Goal: Information Seeking & Learning: Learn about a topic

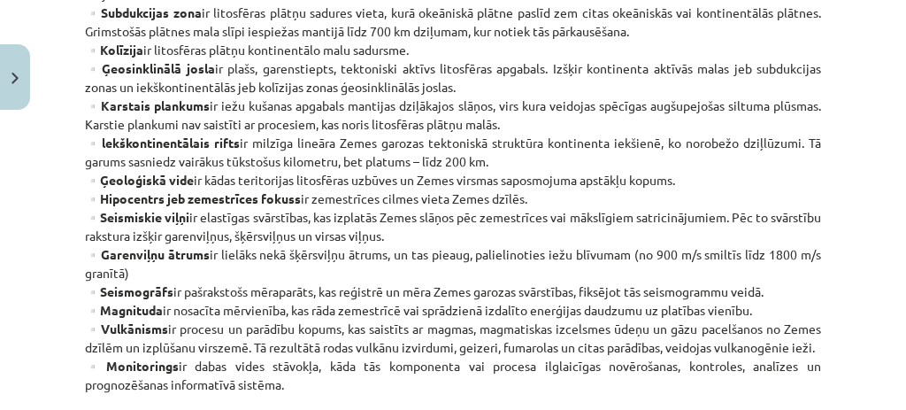
scroll to position [1075, 0]
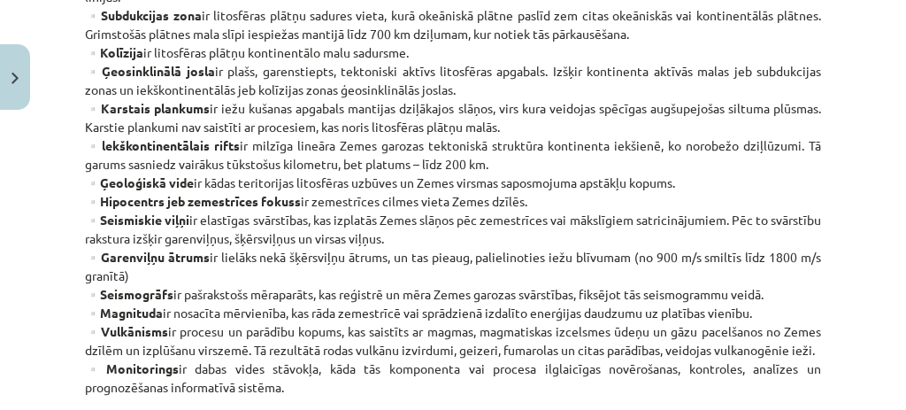
click at [823, 272] on div "Mācību tēma: Ģeogrāfijas i - 11. klases 1. ieskaites mācību materiāls #2 Termin…" at bounding box center [453, 205] width 906 height 410
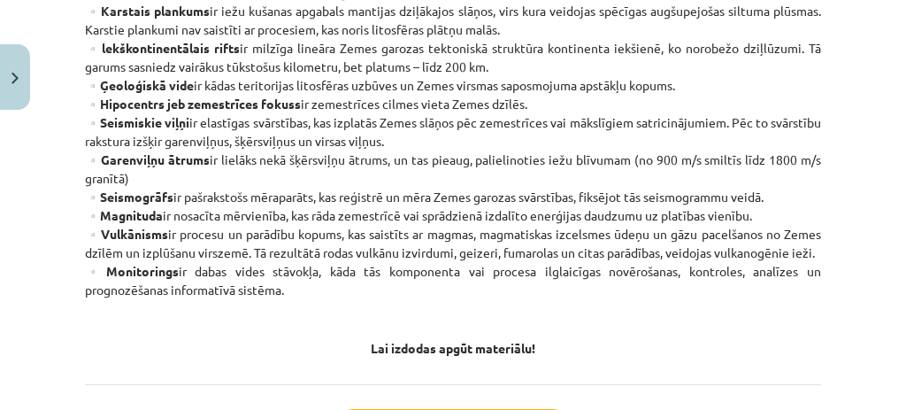
scroll to position [1174, 0]
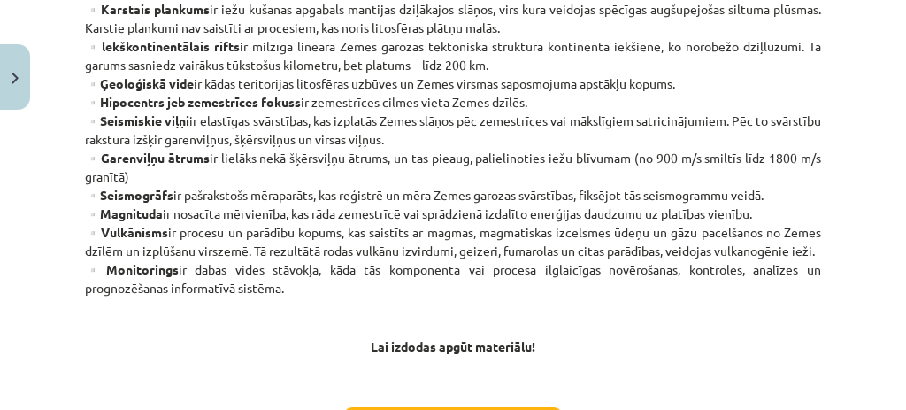
click at [61, 196] on div "Mācību tēma: Ģeogrāfijas i - 11. klases 1. ieskaites mācību materiāls #2 Termin…" at bounding box center [453, 205] width 906 height 410
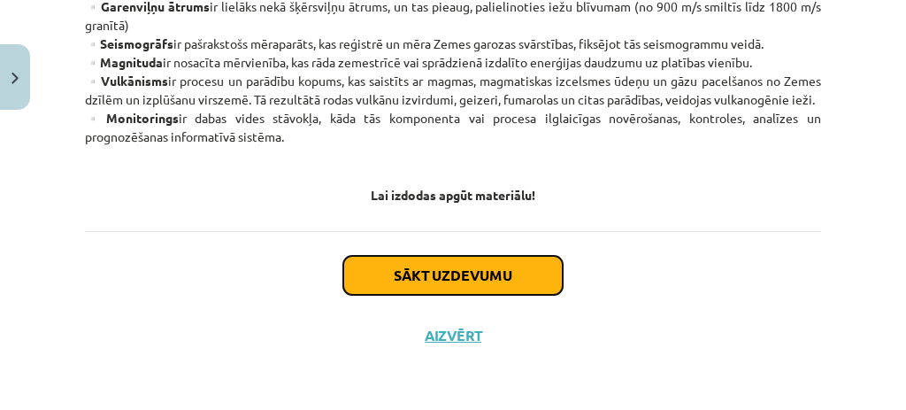
click at [454, 272] on button "Sākt uzdevumu" at bounding box center [452, 275] width 219 height 39
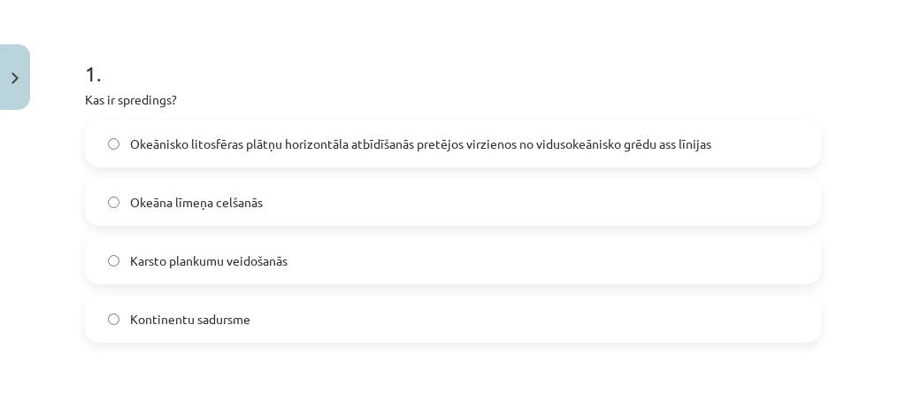
scroll to position [352, 0]
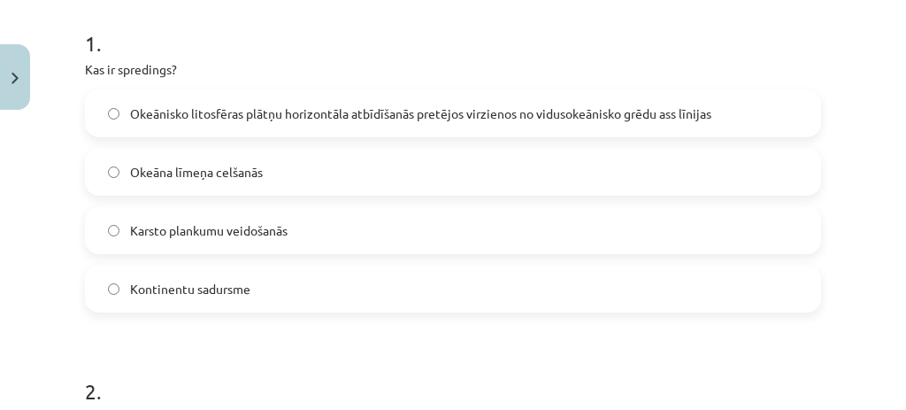
click at [652, 112] on span "Okeānisko litosfēras plātņu horizontāla atbīdīšanās pretējos virzienos no vidus…" at bounding box center [420, 113] width 581 height 19
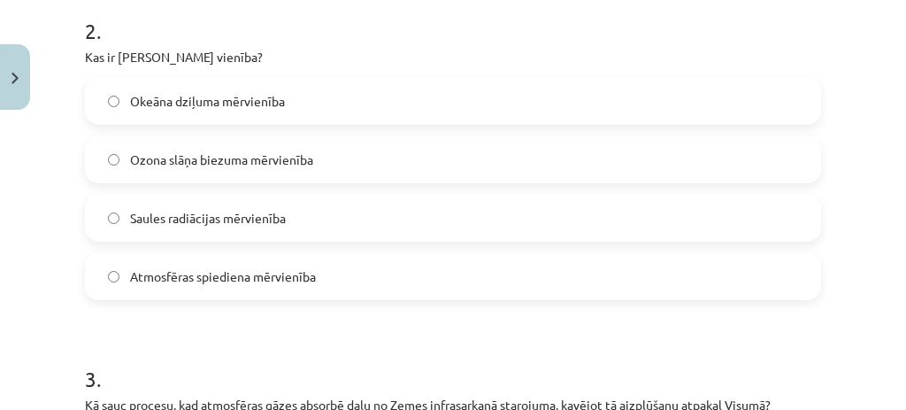
scroll to position [709, 0]
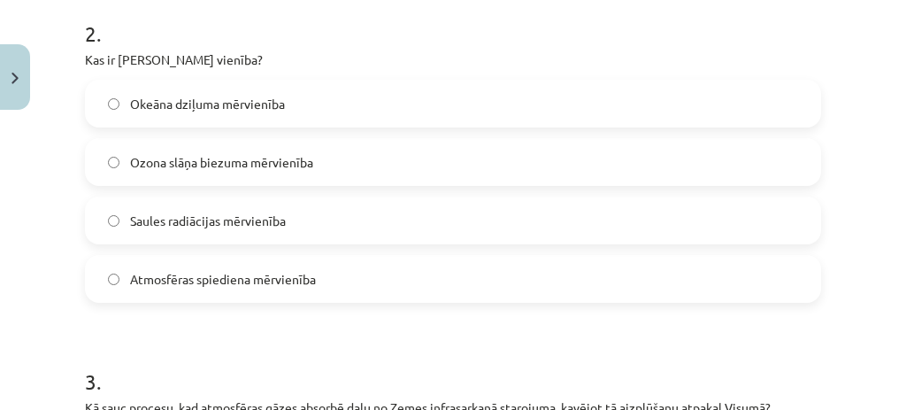
click at [664, 150] on label "Ozona slāņa biezuma mērvienība" at bounding box center [453, 162] width 732 height 44
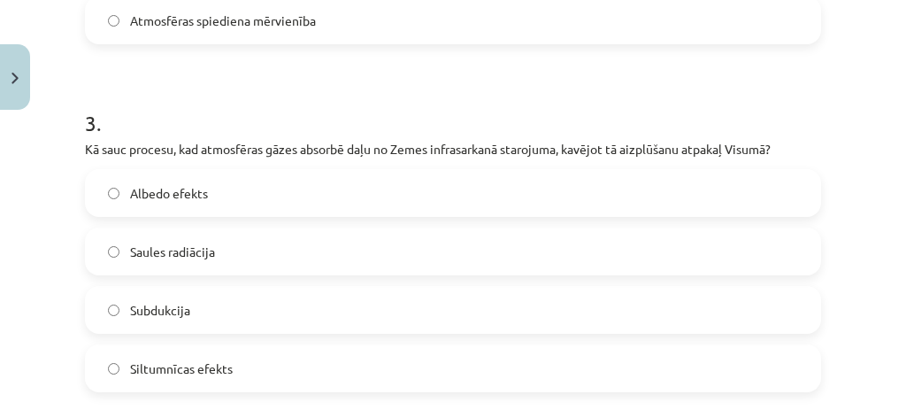
scroll to position [978, 0]
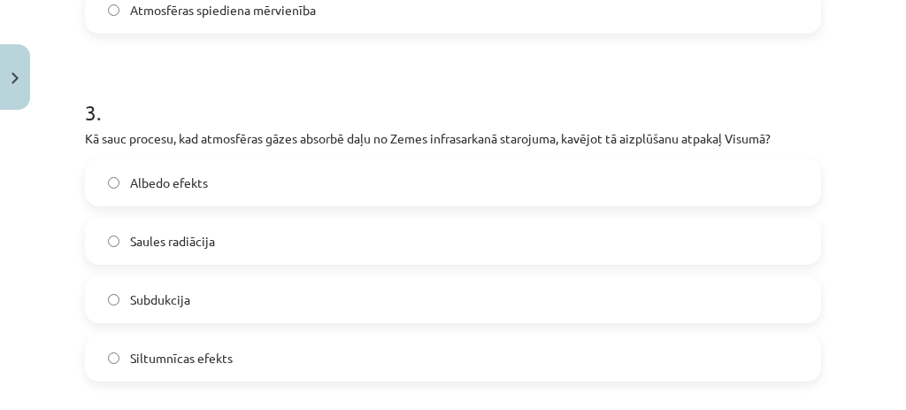
click at [542, 349] on label "Siltumnīcas efekts" at bounding box center [453, 357] width 732 height 44
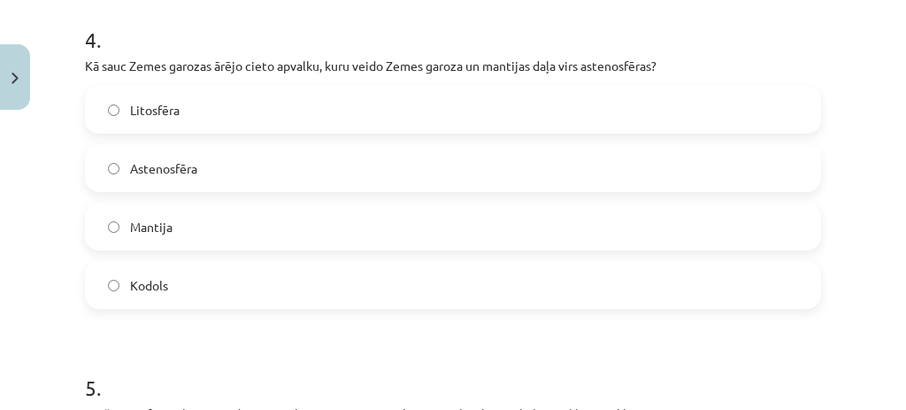
scroll to position [1410, 0]
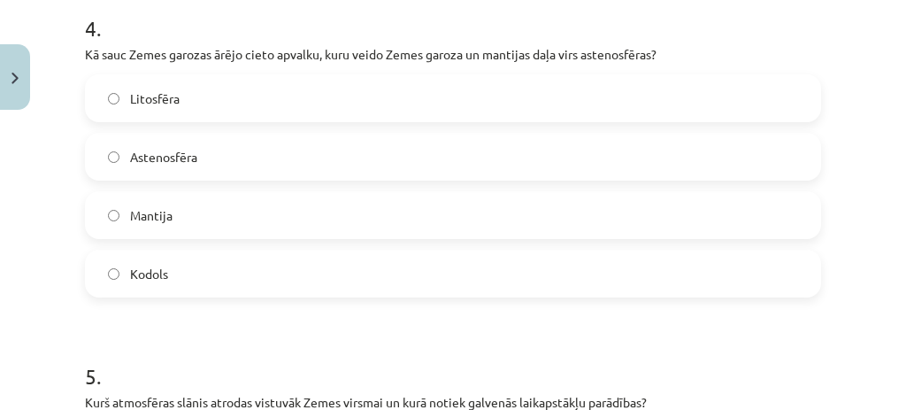
click at [387, 108] on label "Litosfēra" at bounding box center [453, 98] width 732 height 44
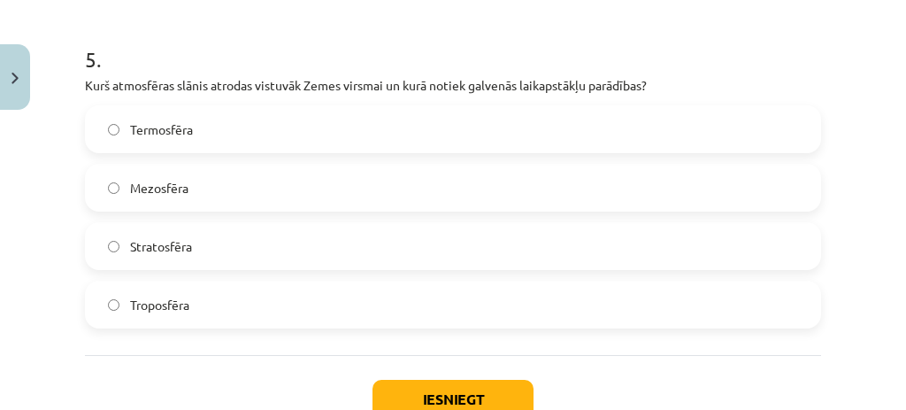
scroll to position [1737, 0]
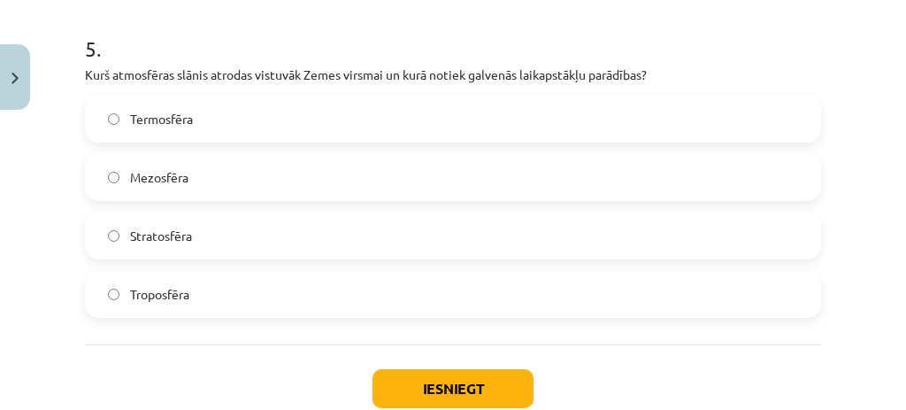
click at [261, 300] on label "Troposfēra" at bounding box center [453, 294] width 732 height 44
click at [482, 387] on button "Iesniegt" at bounding box center [452, 388] width 161 height 39
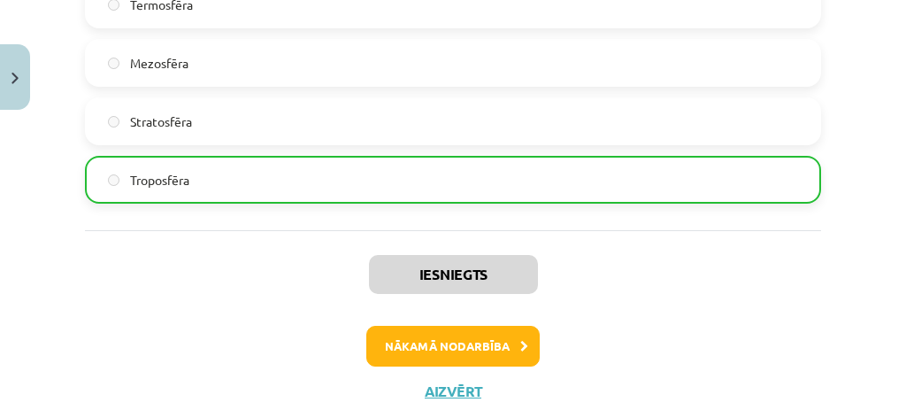
scroll to position [1903, 0]
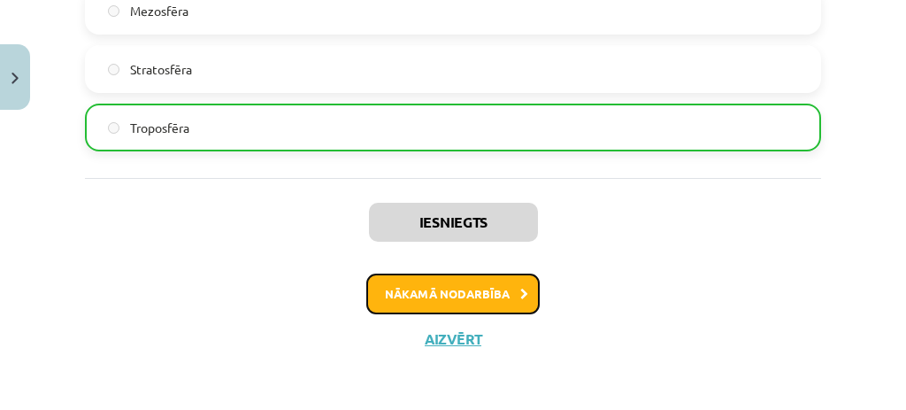
click at [515, 283] on button "Nākamā nodarbība" at bounding box center [452, 293] width 173 height 41
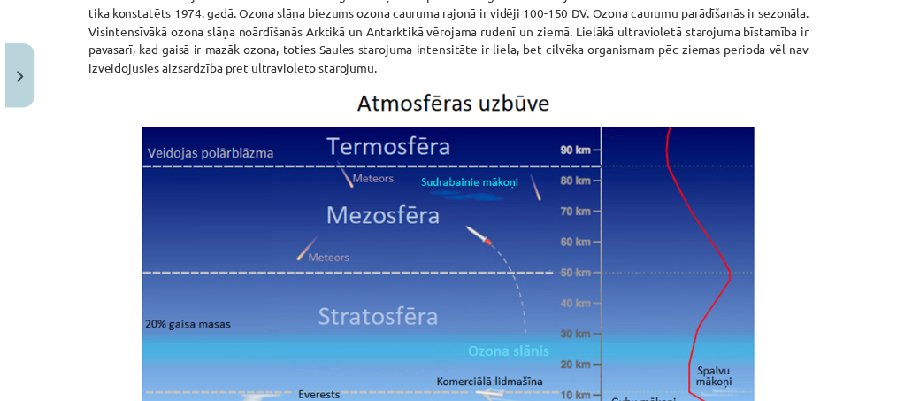
scroll to position [44, 0]
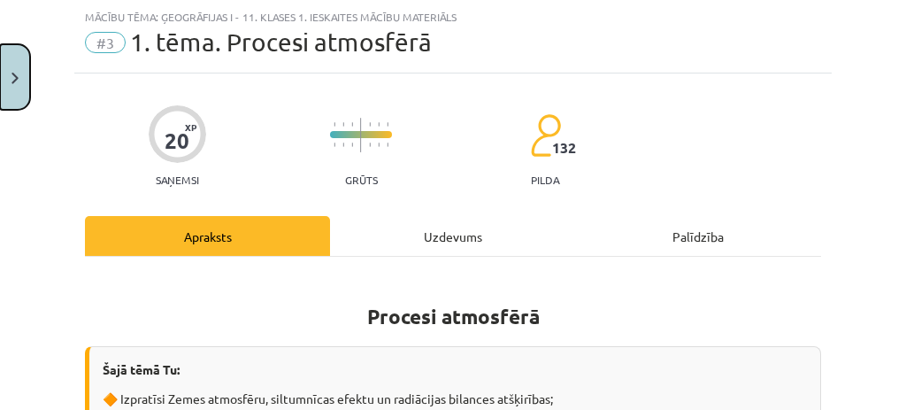
click at [18, 81] on img "Close" at bounding box center [14, 78] width 7 height 11
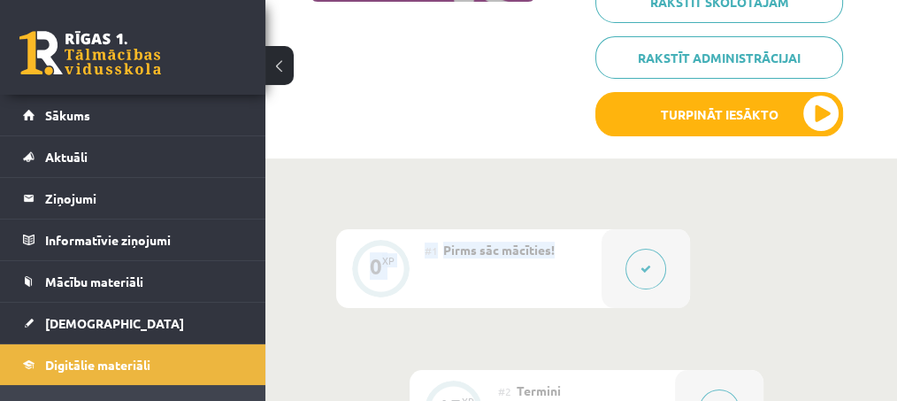
scroll to position [360, 12]
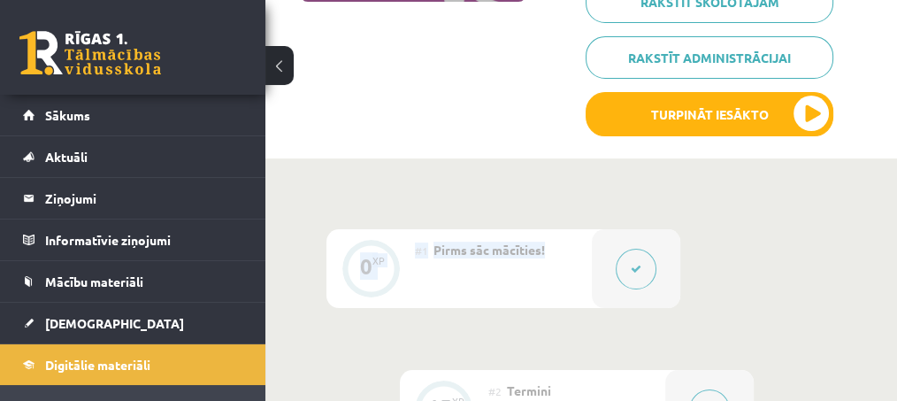
drag, startPoint x: 896, startPoint y: 126, endPoint x: 903, endPoint y: 201, distance: 74.6
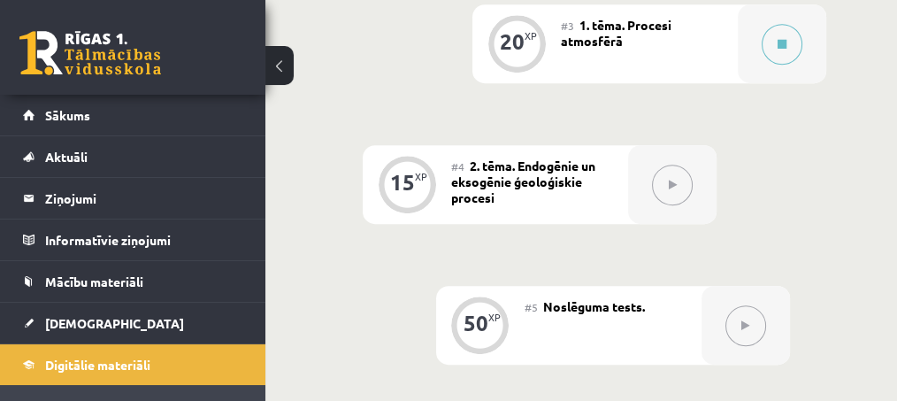
scroll to position [864, 12]
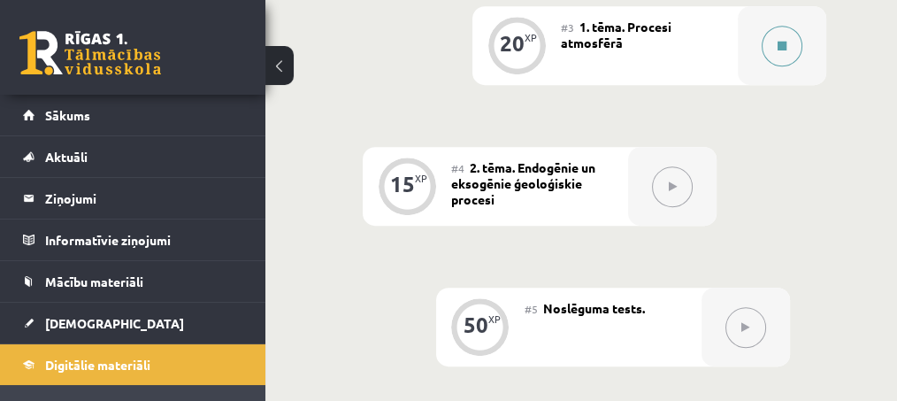
click at [782, 55] on button at bounding box center [782, 46] width 41 height 41
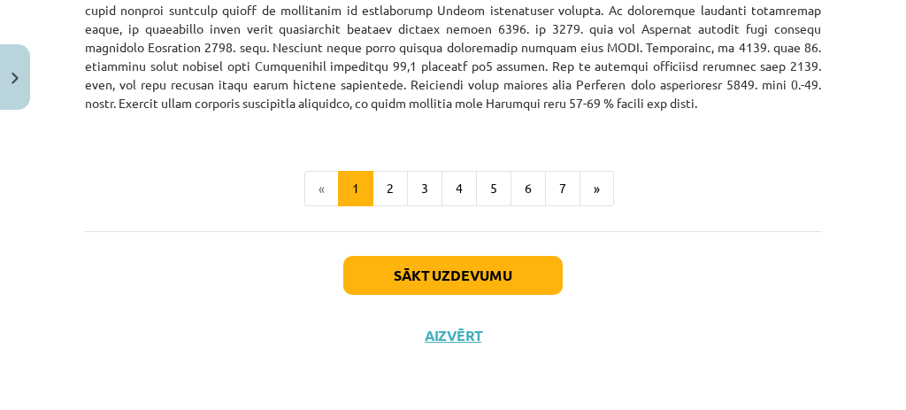
scroll to position [2608, 0]
click at [387, 187] on button "2" at bounding box center [389, 188] width 35 height 35
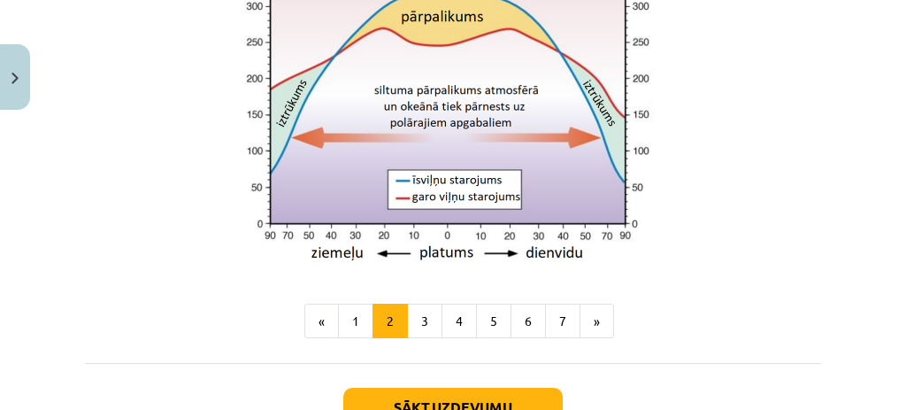
scroll to position [1883, 0]
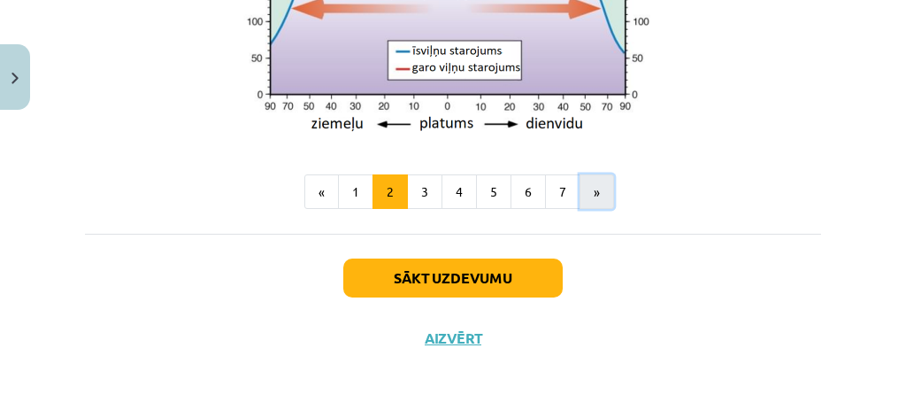
click at [587, 190] on button "»" at bounding box center [596, 191] width 34 height 35
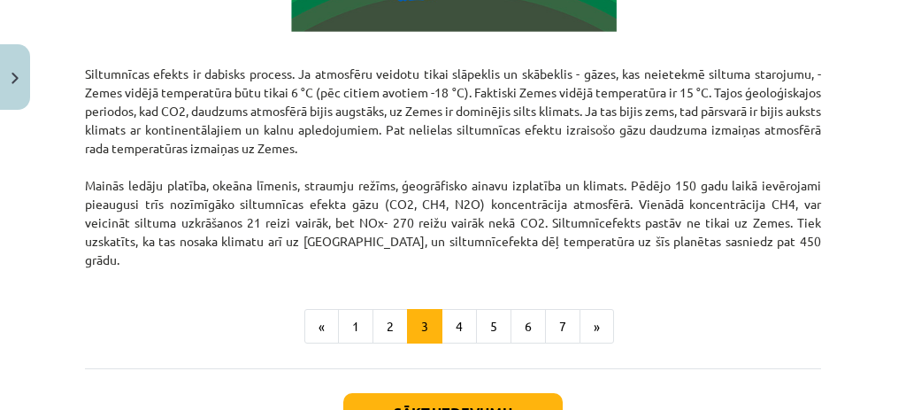
scroll to position [1376, 0]
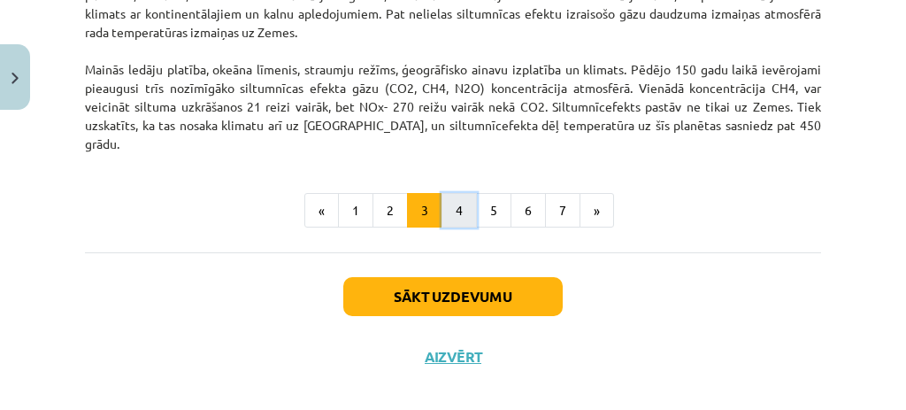
click at [465, 193] on button "4" at bounding box center [458, 210] width 35 height 35
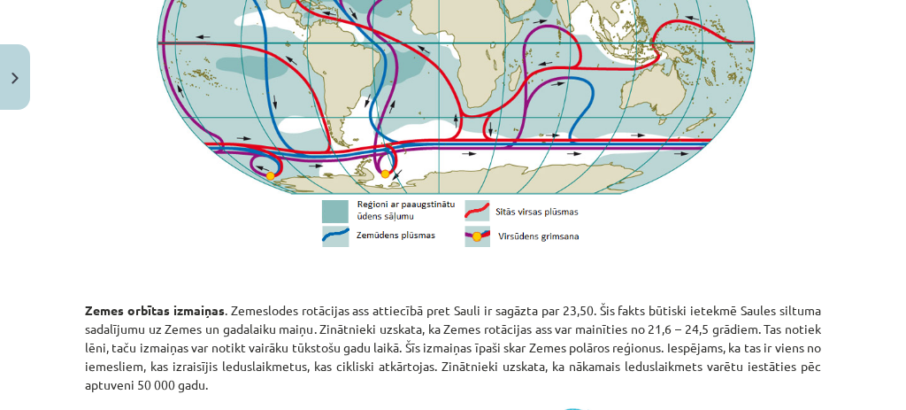
scroll to position [1693, 0]
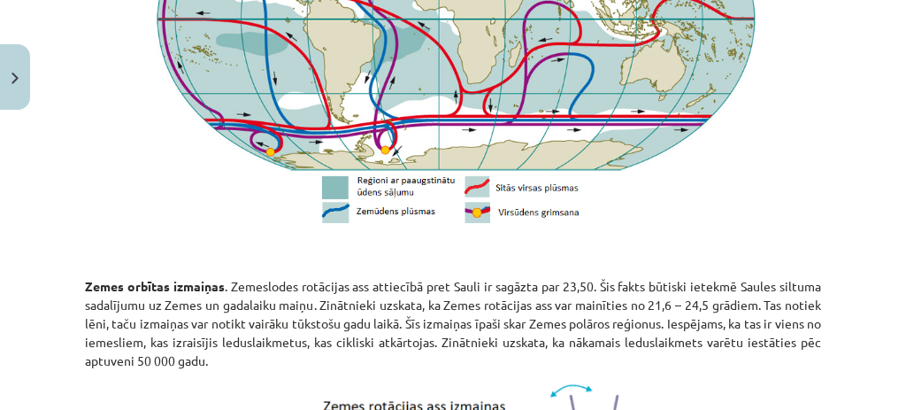
click at [894, 292] on div "Mācību tēma: Ģeogrāfijas i - 11. klases 1. ieskaites mācību materiāls #3 1. tēm…" at bounding box center [453, 205] width 906 height 410
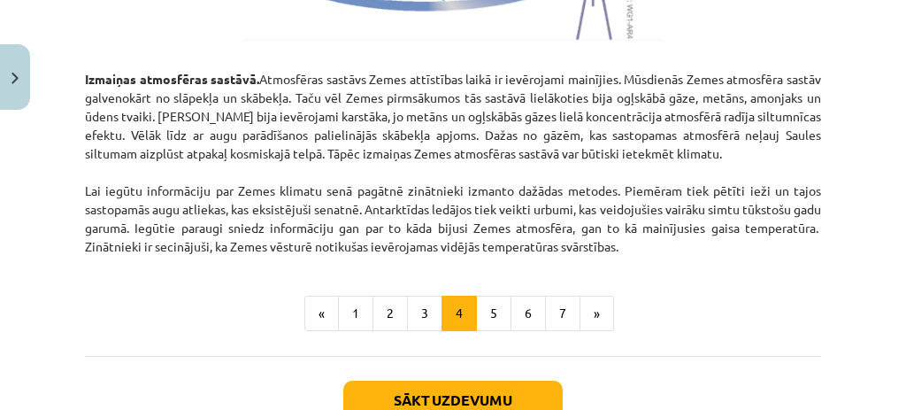
scroll to position [2379, 0]
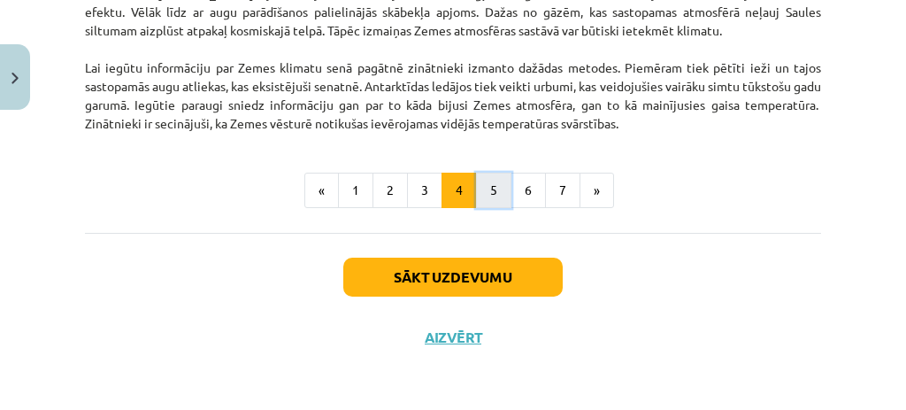
click at [502, 186] on button "5" at bounding box center [493, 189] width 35 height 35
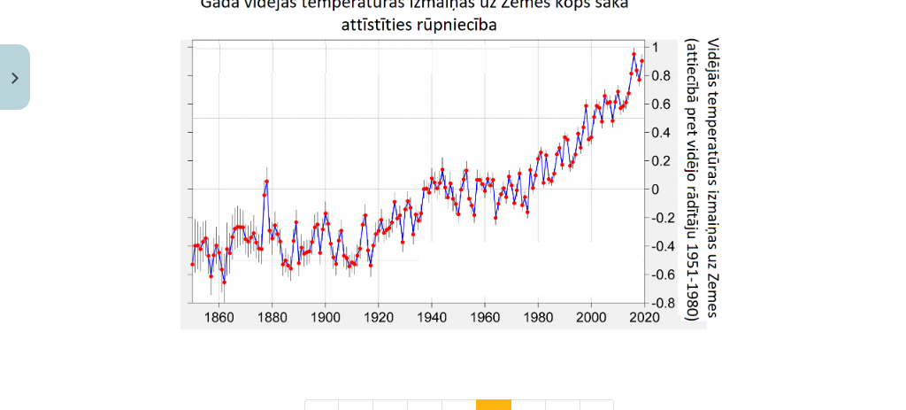
scroll to position [3301, 0]
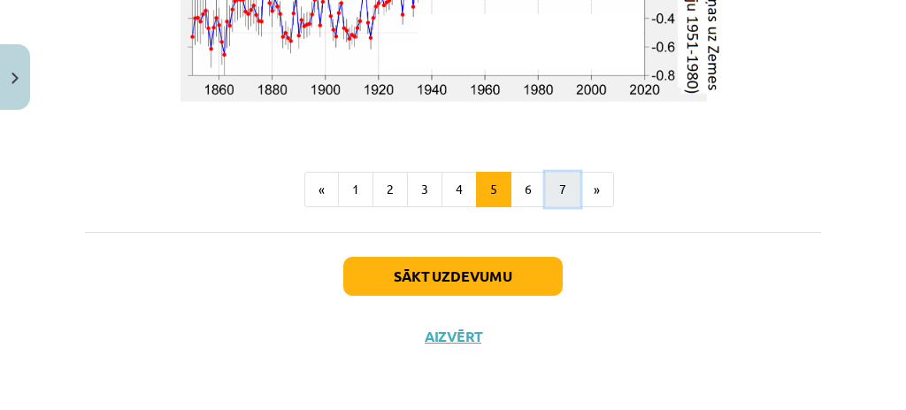
click at [545, 188] on button "7" at bounding box center [562, 189] width 35 height 35
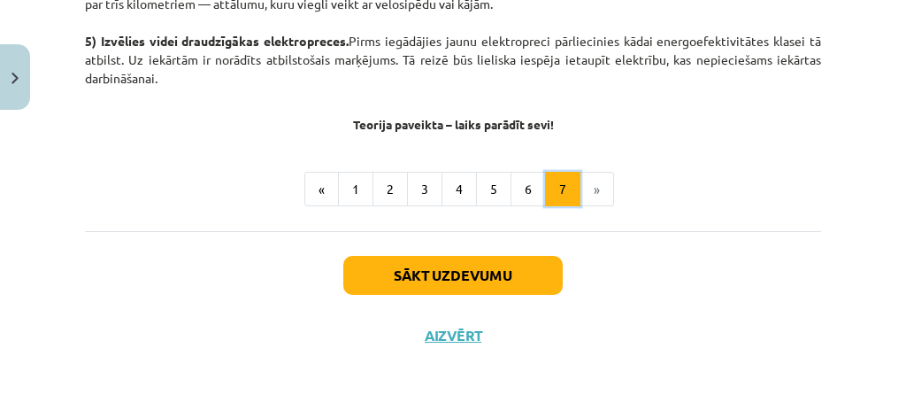
scroll to position [316, 0]
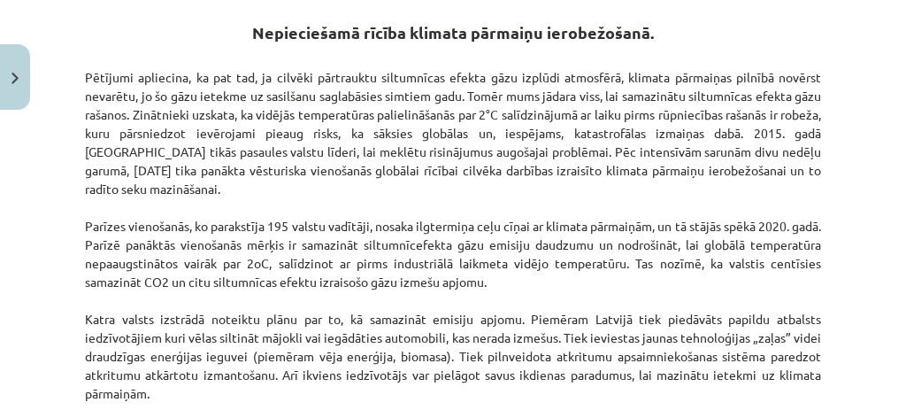
drag, startPoint x: 896, startPoint y: 114, endPoint x: 903, endPoint y: 187, distance: 72.9
click at [903, 187] on div "Mācību tēma: Ģeogrāfijas i - 11. klases 1. ieskaites mācību materiāls #3 1. tēm…" at bounding box center [453, 205] width 906 height 410
click at [877, 171] on div "Mācību tēma: Ģeogrāfijas i - 11. klases 1. ieskaites mācību materiāls #3 1. tēm…" at bounding box center [453, 205] width 906 height 410
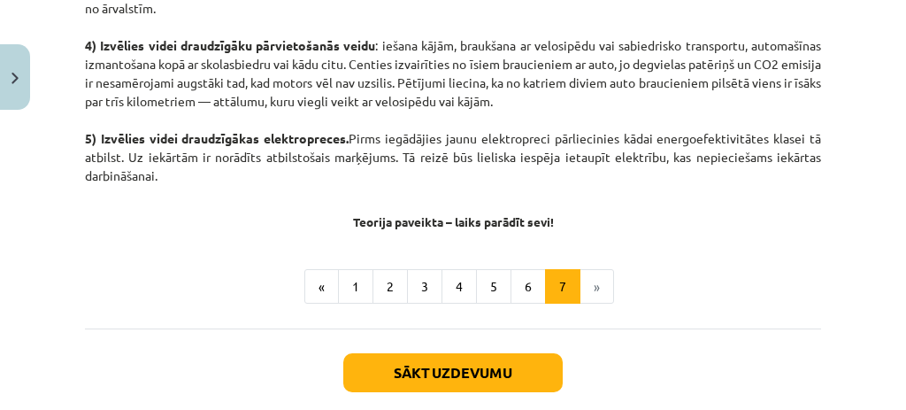
scroll to position [1324, 0]
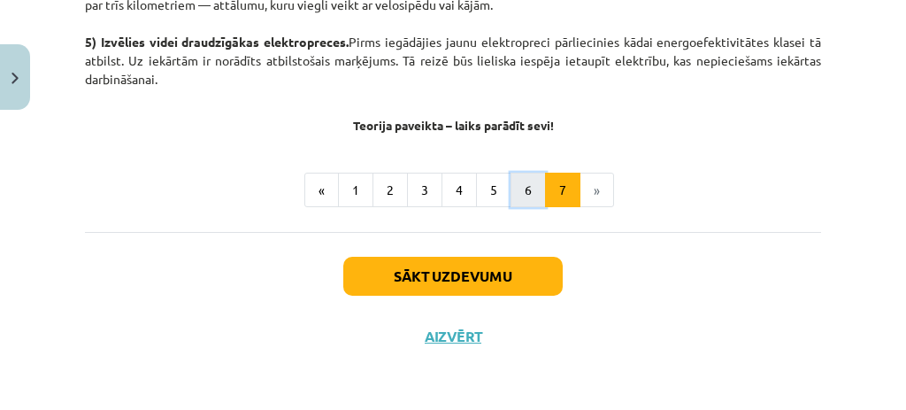
click at [520, 187] on button "6" at bounding box center [527, 189] width 35 height 35
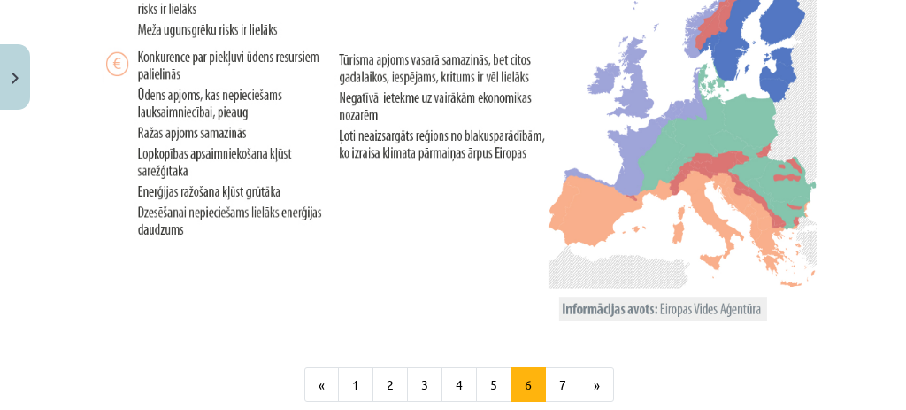
scroll to position [3943, 0]
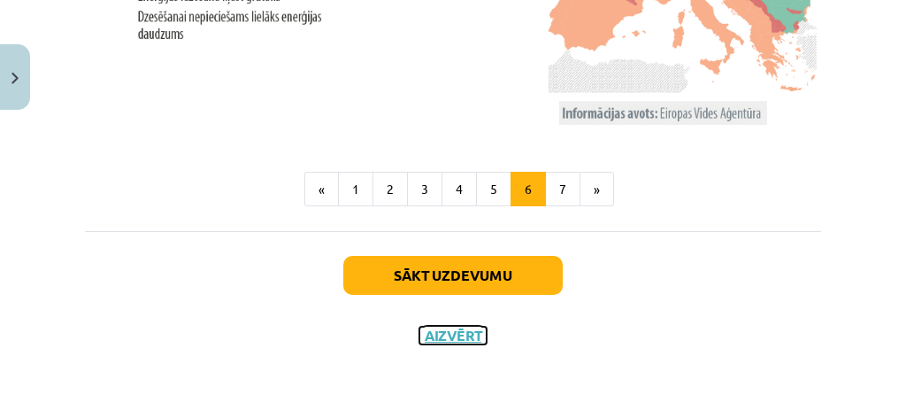
click at [445, 341] on button "Aizvērt" at bounding box center [452, 335] width 67 height 18
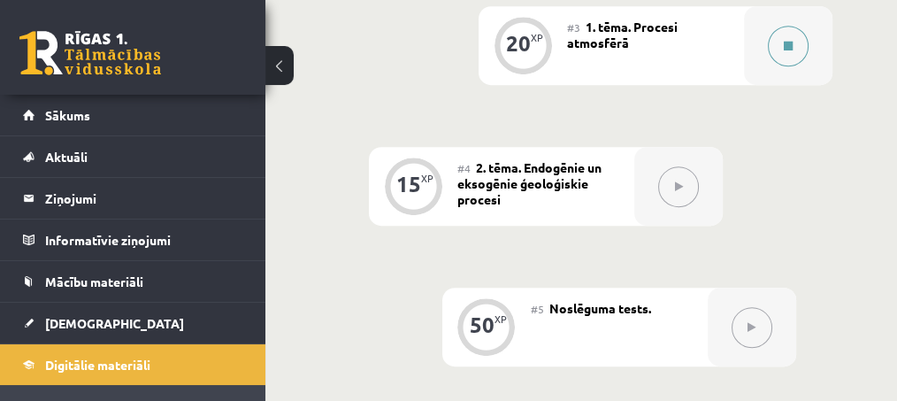
click at [784, 51] on button at bounding box center [788, 46] width 41 height 41
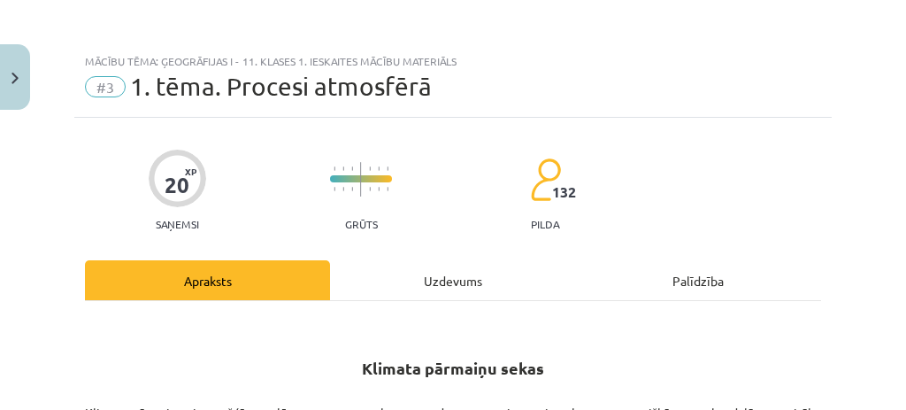
click at [446, 287] on div "Uzdevums" at bounding box center [452, 280] width 245 height 40
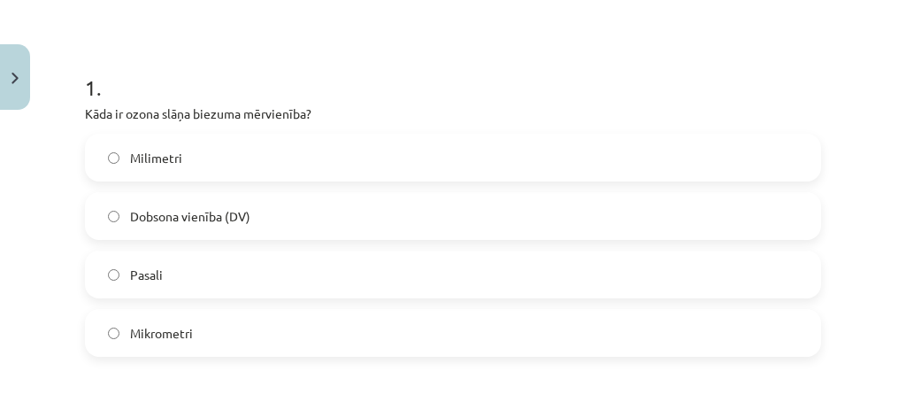
scroll to position [321, 0]
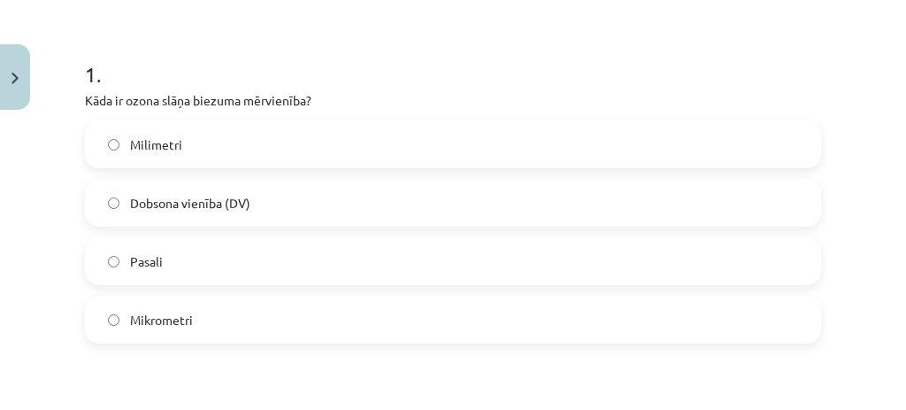
click at [529, 203] on label "Dobsona vienība (DV)" at bounding box center [453, 202] width 732 height 44
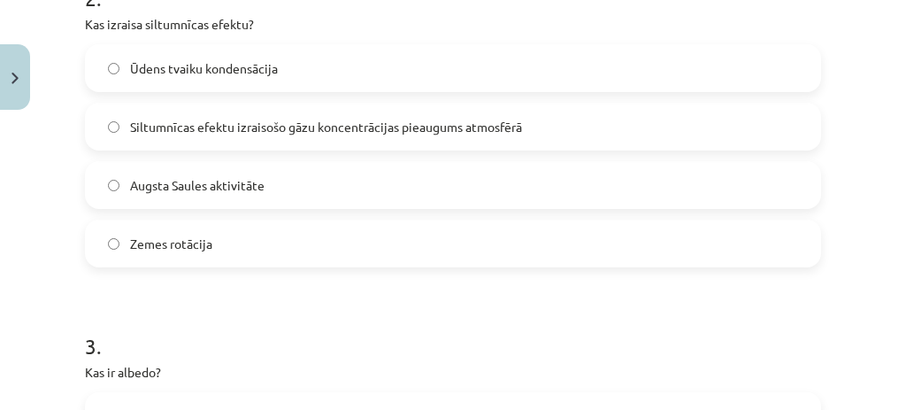
scroll to position [753, 0]
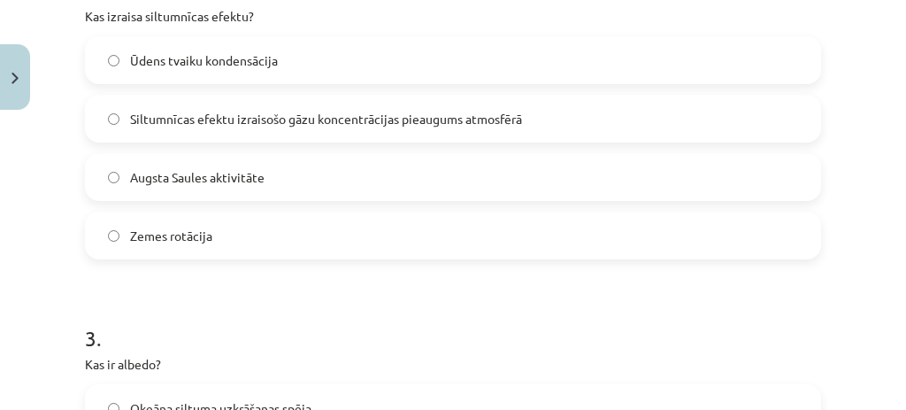
click at [276, 173] on label "Augsta Saules aktivitāte" at bounding box center [453, 177] width 732 height 44
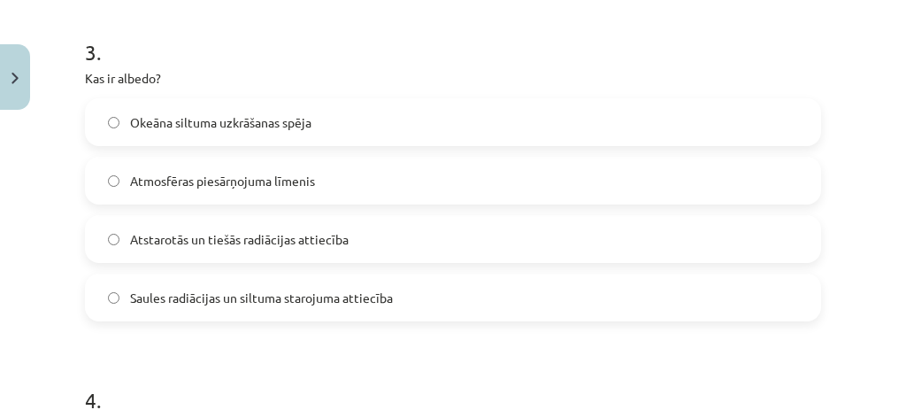
scroll to position [1047, 0]
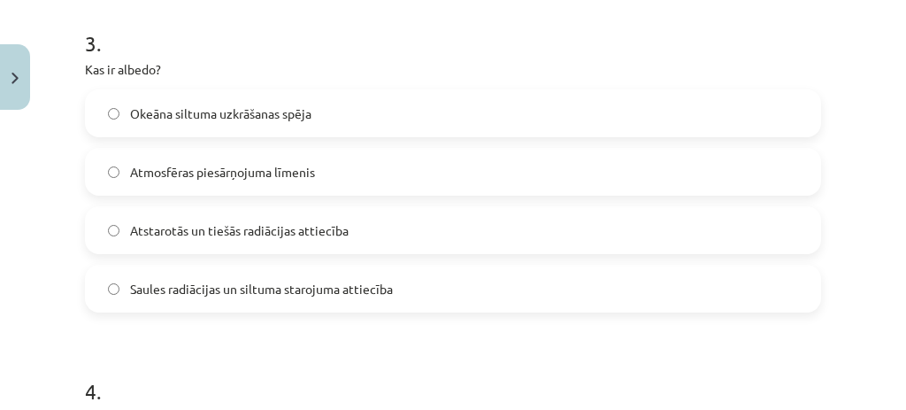
click at [433, 229] on label "Atstarotās un tiešās radiācijas attiecība" at bounding box center [453, 230] width 732 height 44
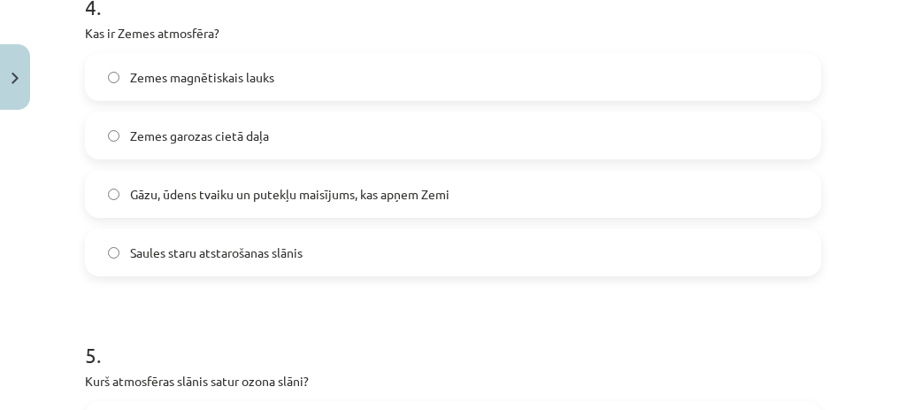
scroll to position [1415, 0]
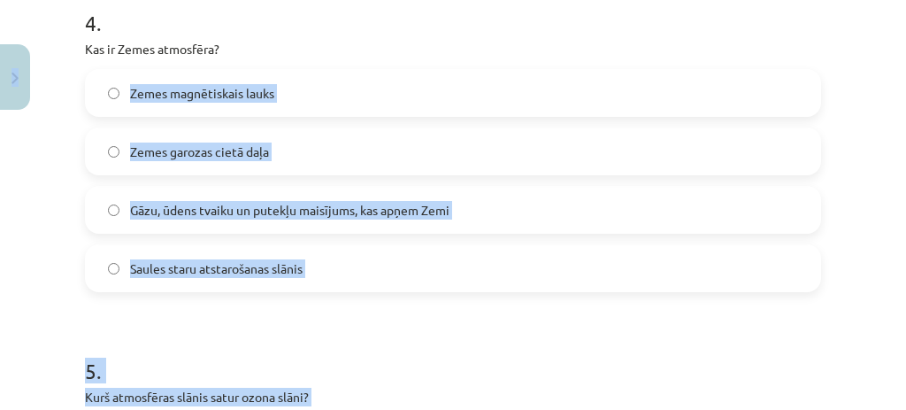
drag, startPoint x: 238, startPoint y: 39, endPoint x: 21, endPoint y: 59, distance: 217.7
click at [21, 59] on div "Mācību tēma: Ģeogrāfijas i - 11. klases 1. ieskaites mācību materiāls #3 1. tēm…" at bounding box center [453, 205] width 906 height 410
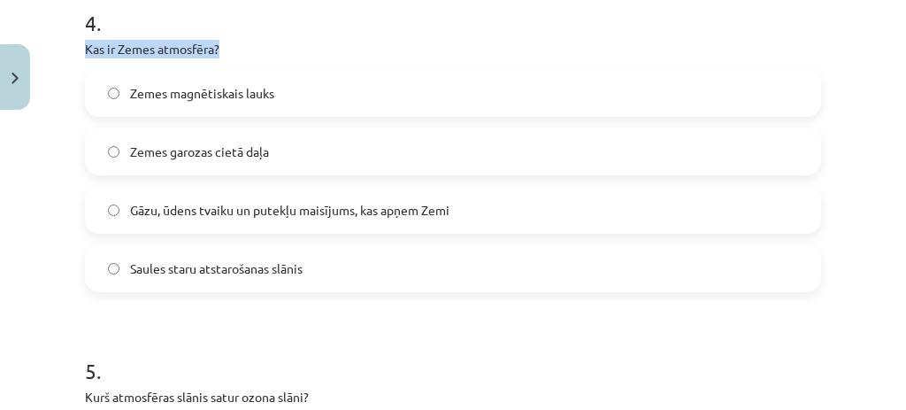
drag, startPoint x: 68, startPoint y: 48, endPoint x: 230, endPoint y: 50, distance: 161.9
click at [230, 50] on div "Mācību tēma: Ģeogrāfijas i - 11. klases 1. ieskaites mācību materiāls #3 1. tēm…" at bounding box center [453, 205] width 906 height 410
copy p "Kas ir Zemes atmosfēra?"
click at [207, 211] on span "Gāzu, ūdens tvaiku un putekļu maisījums, kas apņem Zemi" at bounding box center [289, 210] width 319 height 19
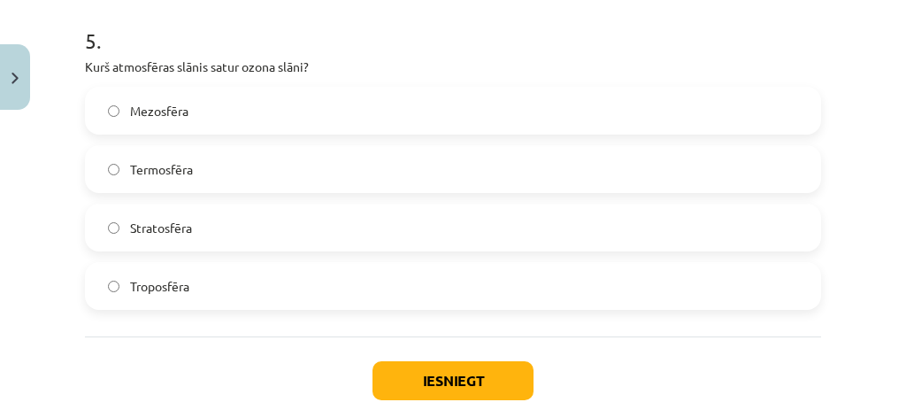
scroll to position [1751, 0]
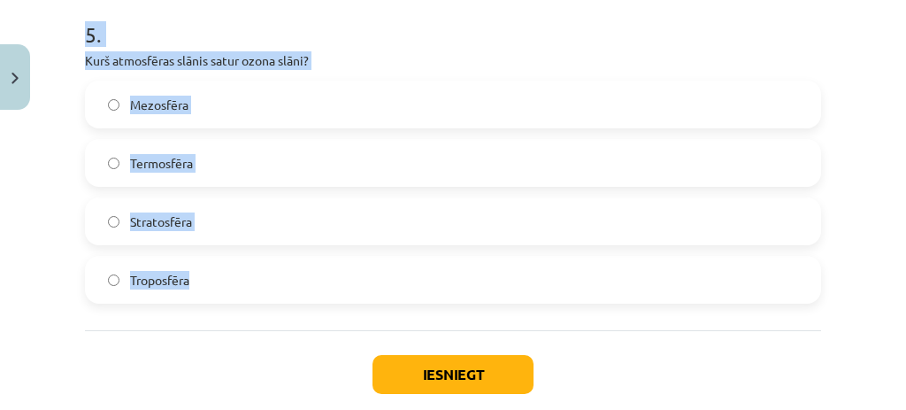
drag, startPoint x: 86, startPoint y: 37, endPoint x: 207, endPoint y: 300, distance: 289.3
click at [207, 300] on div "5 . Kurš atmosfēras slānis satur ozona slāni? Mezosfēra Termosfēra Stratosfēra …" at bounding box center [453, 147] width 736 height 312
copy div "5 . Kurš atmosfēras slānis satur ozona slāni? Mezosfēra Termosfēra Stratosfēra …"
click at [182, 219] on span "Stratosfēra" at bounding box center [161, 221] width 62 height 19
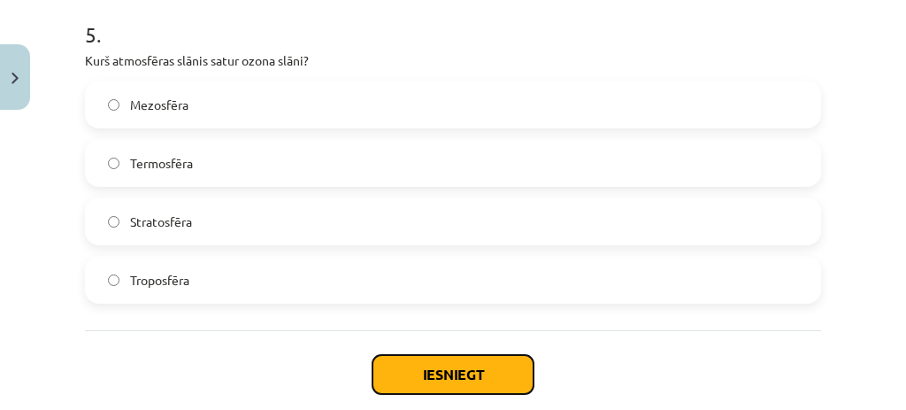
click at [428, 377] on button "Iesniegt" at bounding box center [452, 374] width 161 height 39
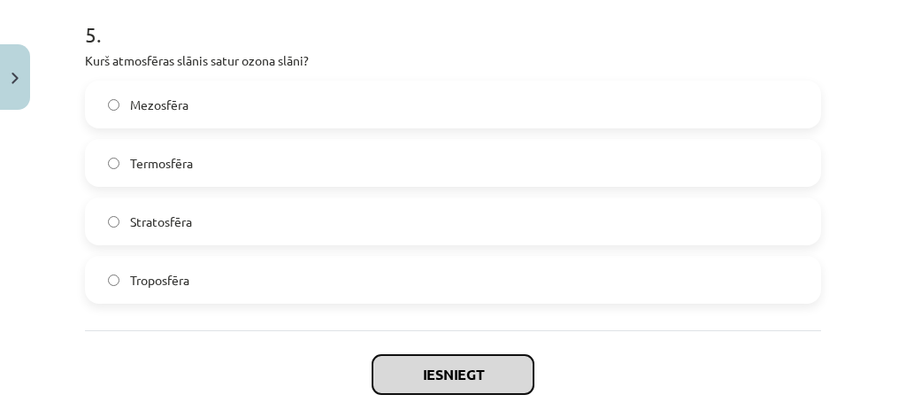
drag, startPoint x: 428, startPoint y: 377, endPoint x: 704, endPoint y: 193, distance: 331.7
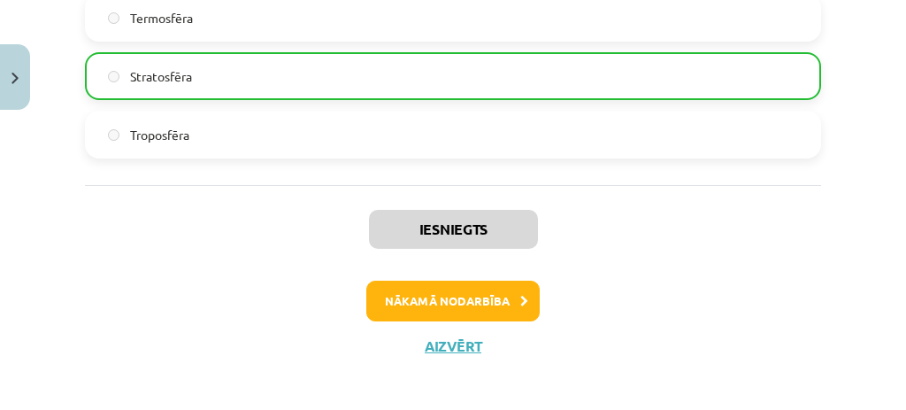
scroll to position [1903, 0]
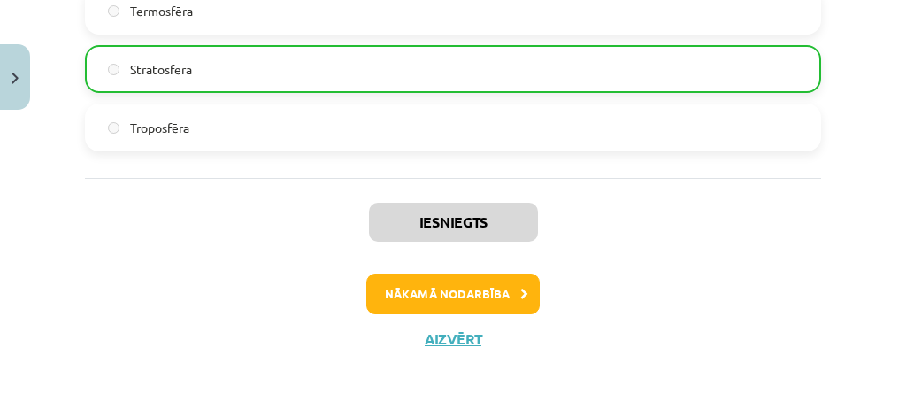
click at [533, 290] on div "Nākamā nodarbība" at bounding box center [453, 293] width 715 height 41
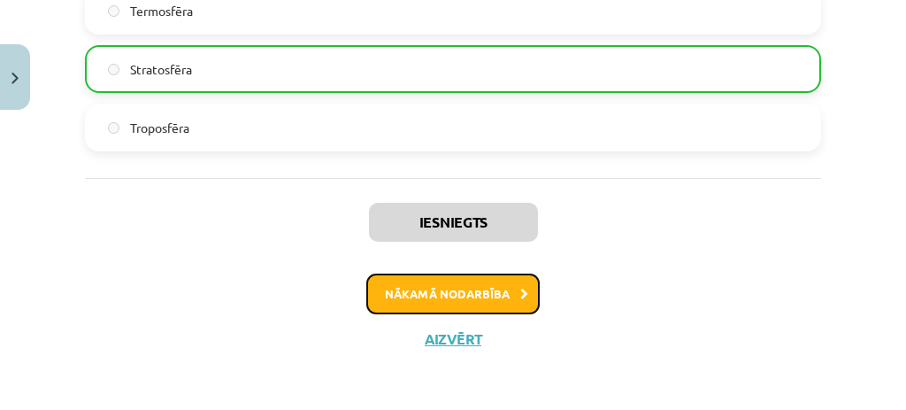
click at [520, 288] on icon at bounding box center [524, 293] width 8 height 11
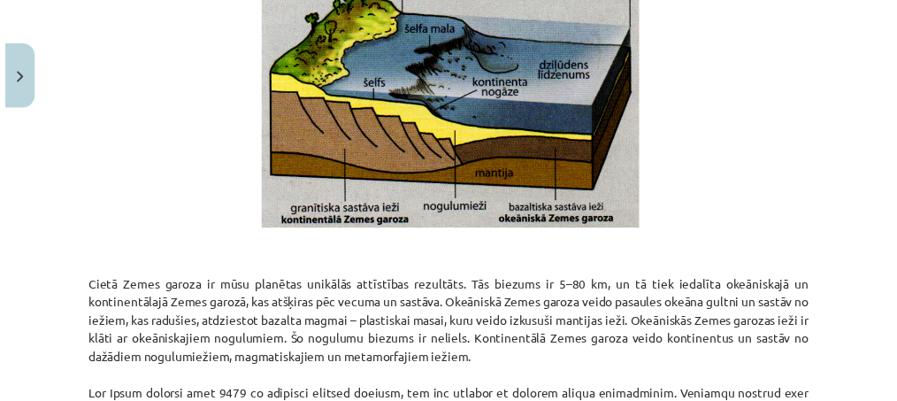
scroll to position [0, 0]
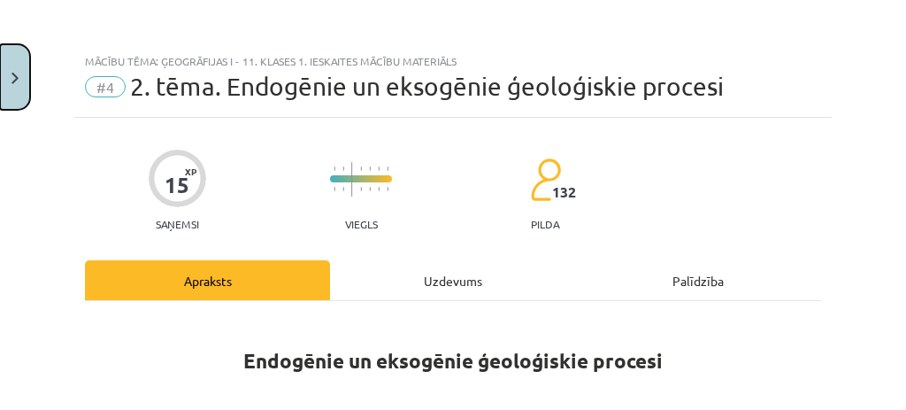
click at [14, 85] on button "Close" at bounding box center [15, 76] width 30 height 65
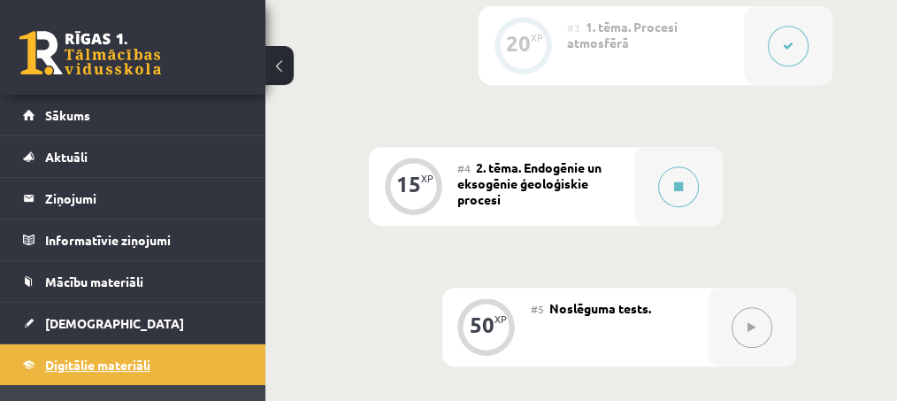
click at [115, 344] on link "Digitālie materiāli" at bounding box center [133, 364] width 220 height 41
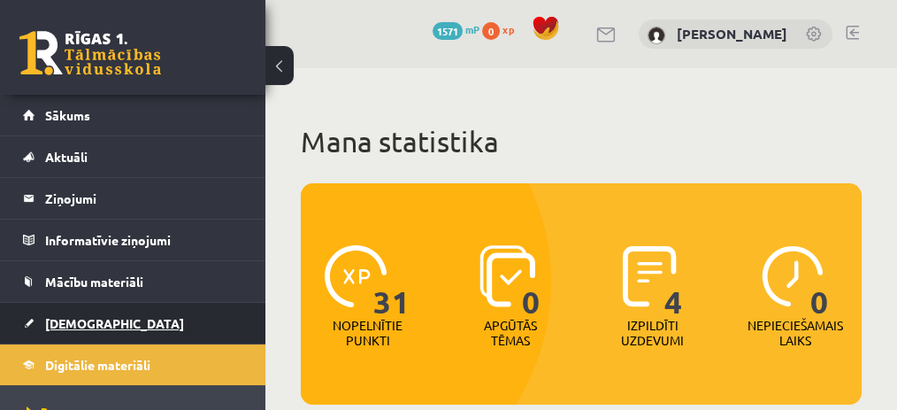
click at [109, 321] on link "[DEMOGRAPHIC_DATA]" at bounding box center [133, 322] width 220 height 41
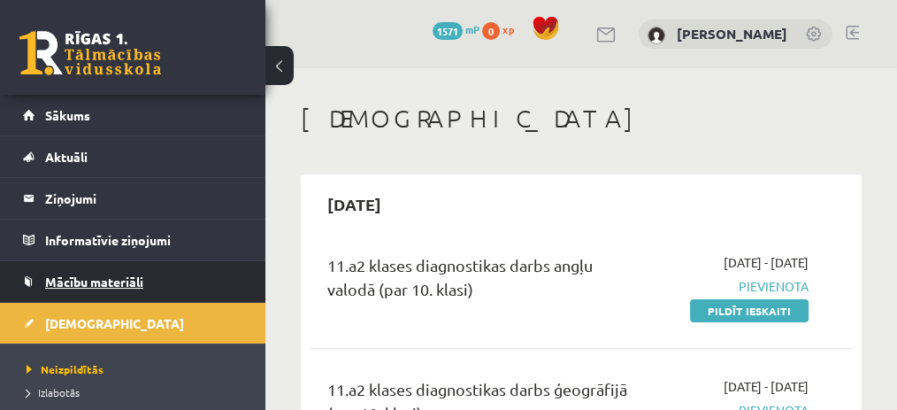
click at [180, 280] on link "Mācību materiāli" at bounding box center [133, 281] width 220 height 41
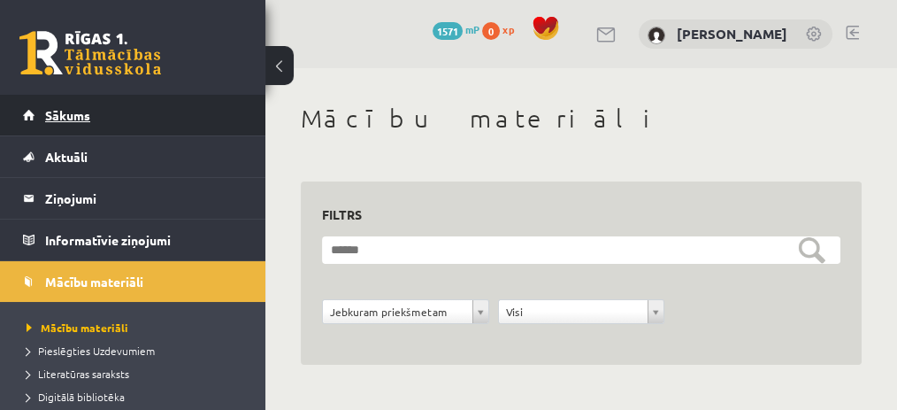
click at [214, 119] on link "Sākums" at bounding box center [133, 115] width 220 height 41
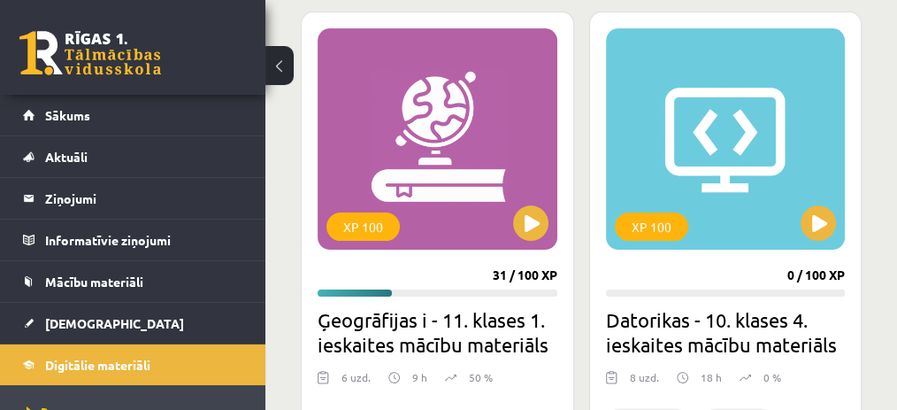
scroll to position [477, 0]
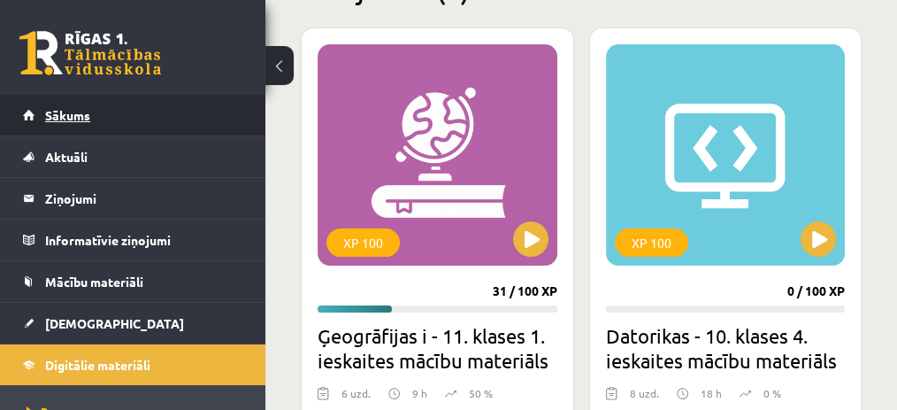
click at [211, 118] on link "Sākums" at bounding box center [133, 115] width 220 height 41
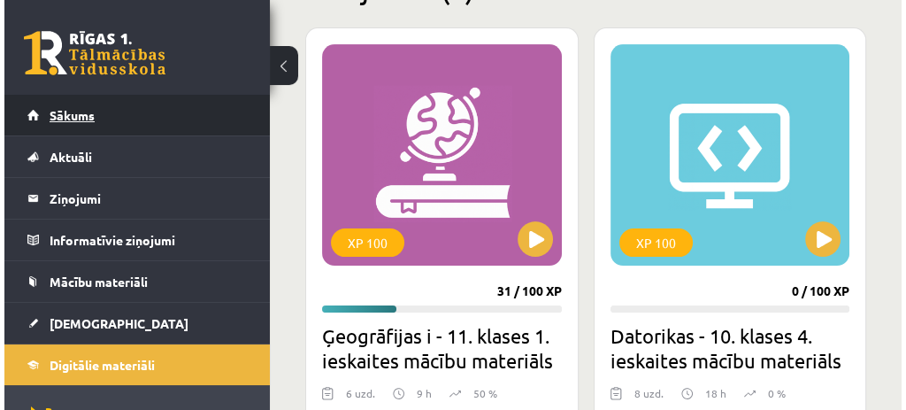
scroll to position [0, 0]
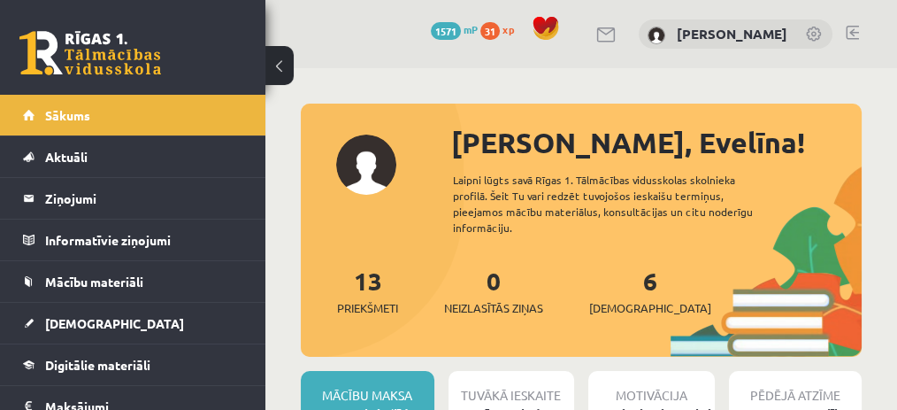
drag, startPoint x: 0, startPoint y: 0, endPoint x: 211, endPoint y: 118, distance: 241.9
click at [211, 118] on link "Sākums" at bounding box center [133, 115] width 220 height 41
